Goal: Task Accomplishment & Management: Complete application form

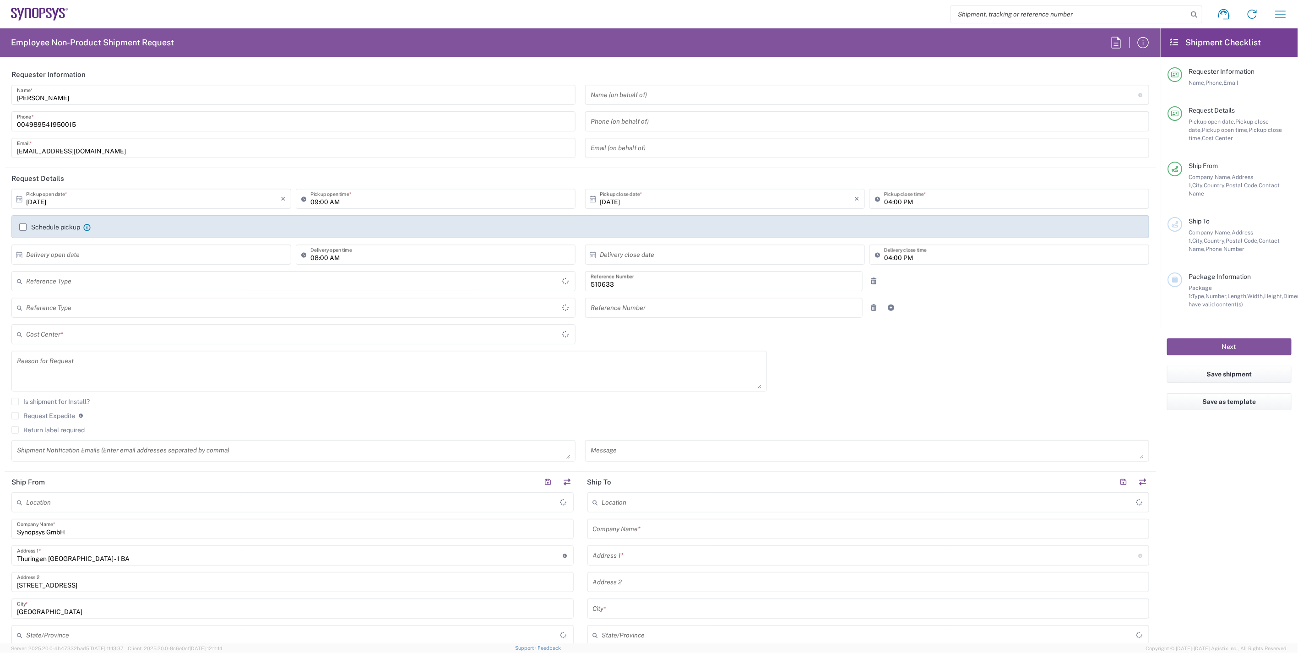
type input "Department"
type input "DE01, SDG, HAPS, HW 510633"
type input "Delivered at Place"
type input "Germany"
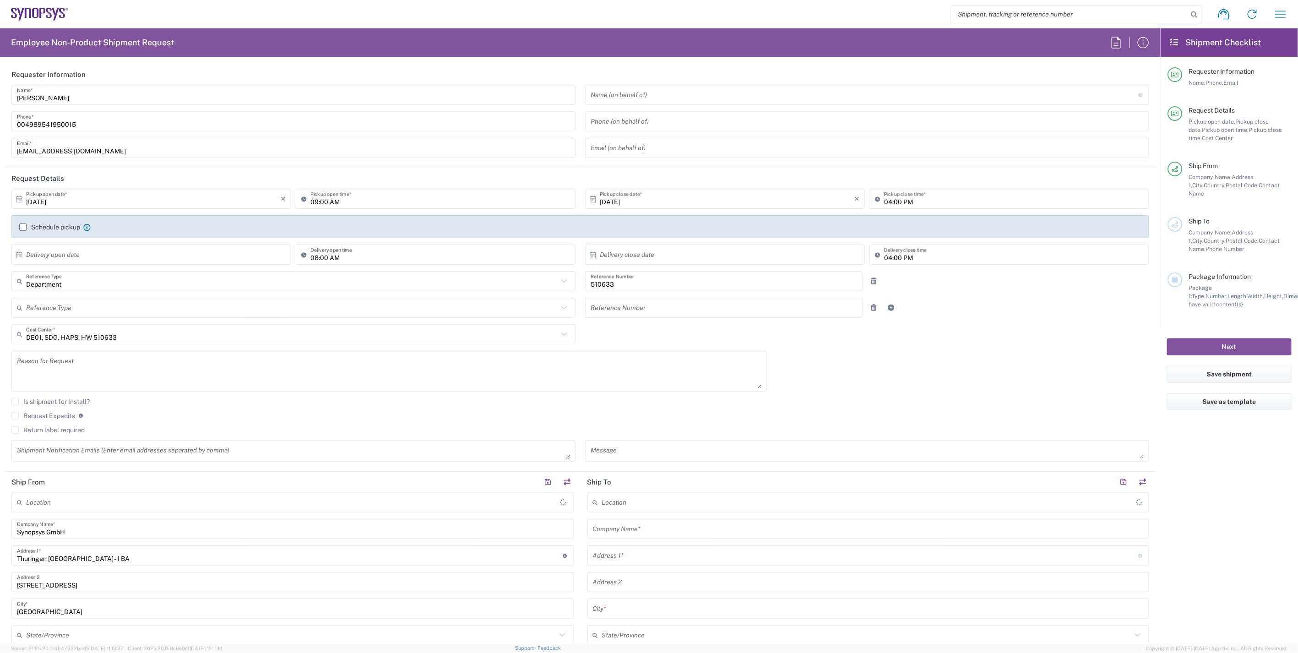
type input "Erfurt DE06"
click at [821, 398] on agx-checkbox-control "Is shipment for Install?" at bounding box center [579, 401] width 1137 height 7
